Goal: Transaction & Acquisition: Book appointment/travel/reservation

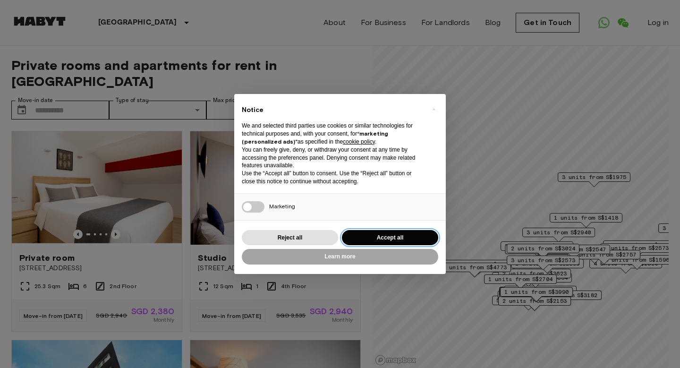
click at [380, 237] on button "Accept all" at bounding box center [390, 238] width 96 height 16
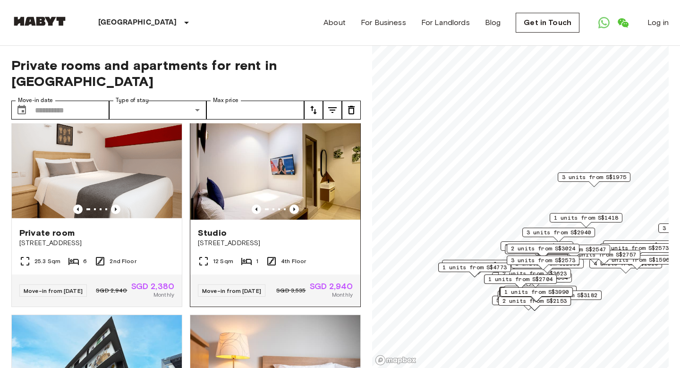
scroll to position [25, 0]
